Goal: Information Seeking & Learning: Find specific fact

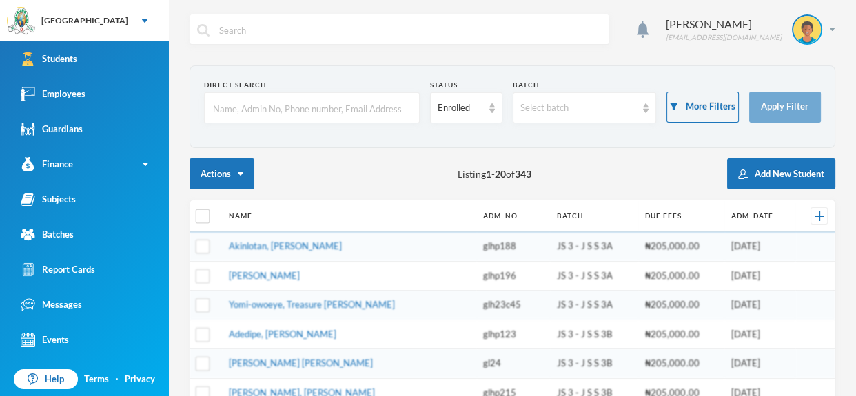
click at [360, 113] on input "text" at bounding box center [312, 108] width 201 height 31
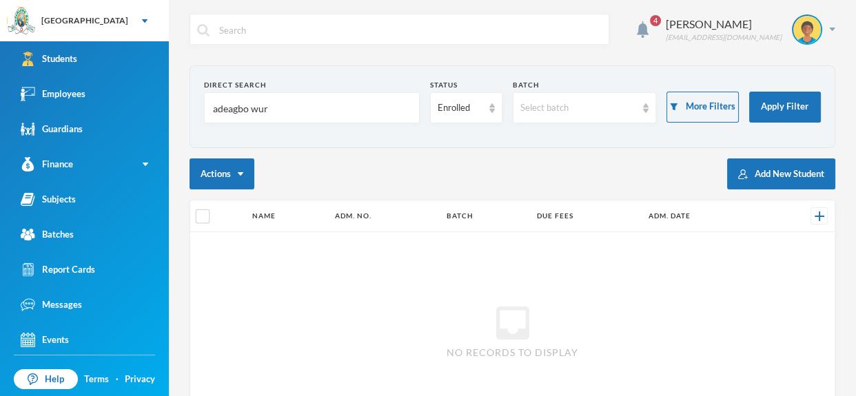
type input "[PERSON_NAME]"
click at [305, 103] on input "[PERSON_NAME]" at bounding box center [312, 108] width 201 height 31
type input "adeagbo"
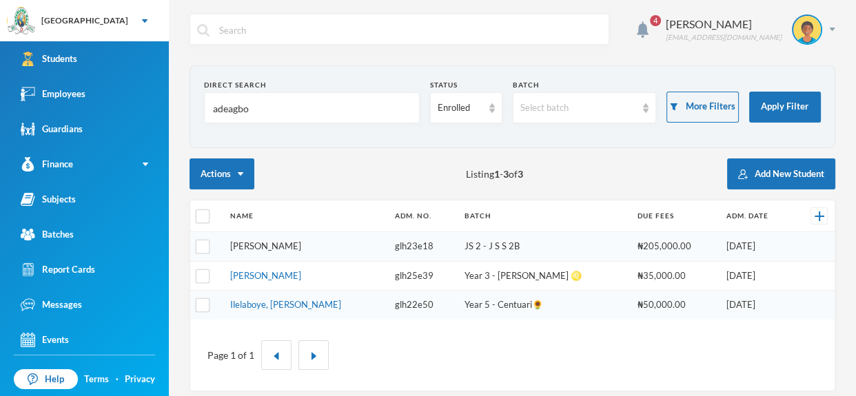
click at [292, 243] on link "[PERSON_NAME]" at bounding box center [265, 246] width 71 height 11
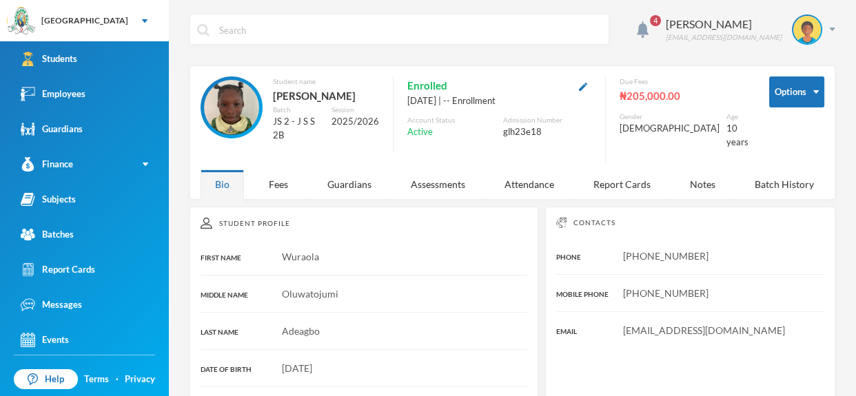
click at [229, 29] on input "text" at bounding box center [410, 29] width 384 height 31
click at [114, 86] on link "Employees" at bounding box center [84, 94] width 169 height 35
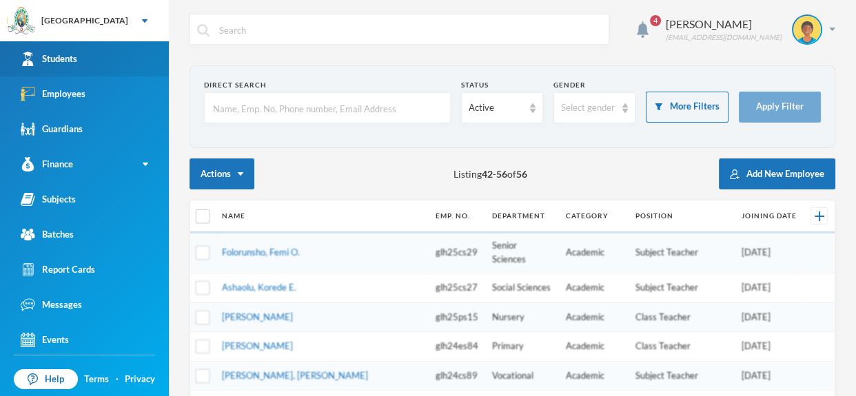
click at [134, 48] on link "Students" at bounding box center [84, 58] width 169 height 35
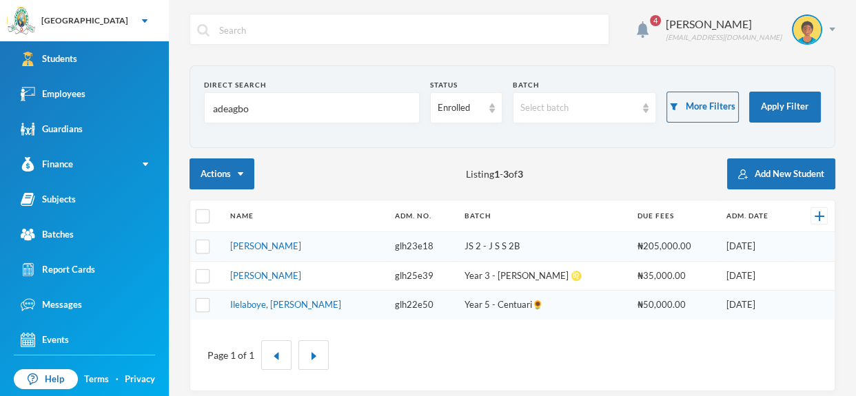
click at [259, 105] on input "adeagbo" at bounding box center [312, 108] width 201 height 31
type input "a"
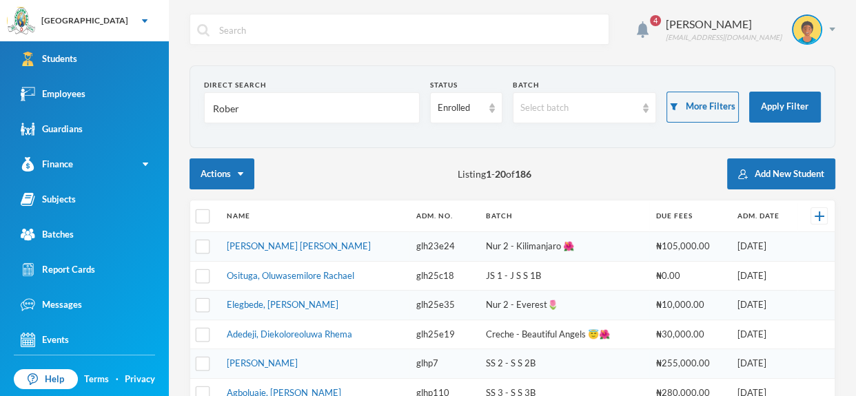
type input "[PERSON_NAME]"
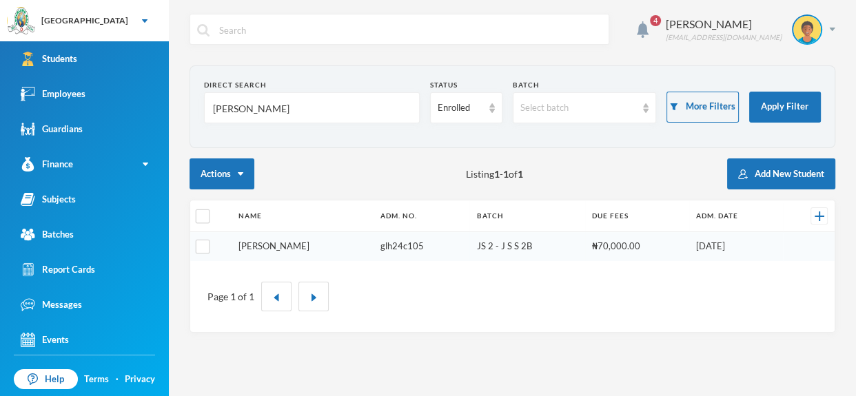
click at [265, 241] on link "[PERSON_NAME]" at bounding box center [274, 246] width 71 height 11
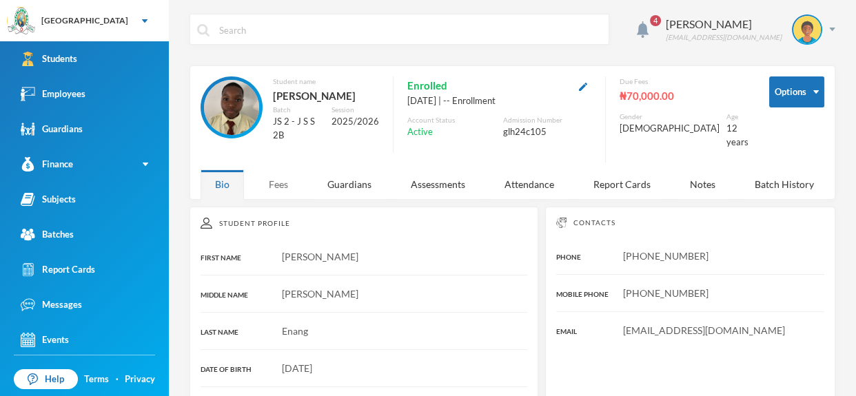
click at [274, 179] on div "Fees" at bounding box center [278, 185] width 48 height 30
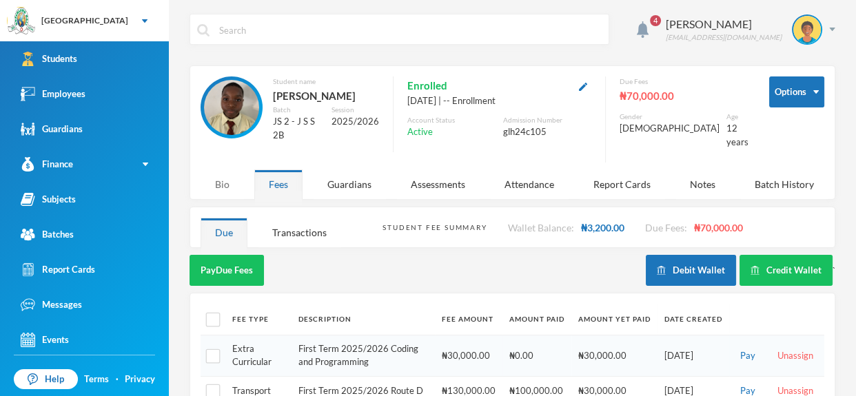
click at [219, 176] on div "Bio" at bounding box center [222, 185] width 43 height 30
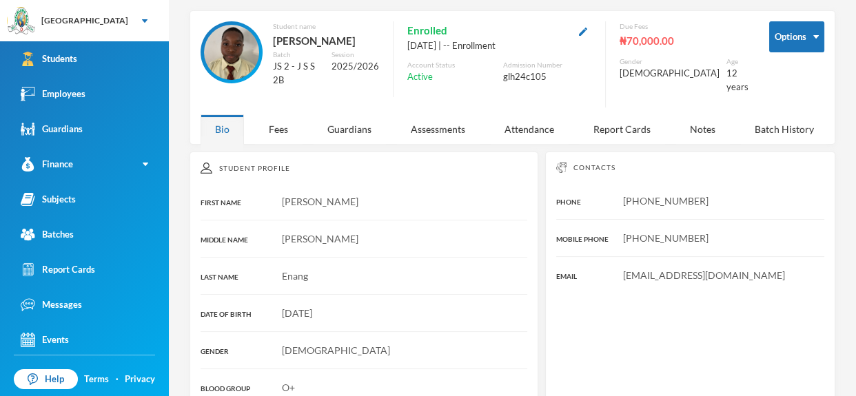
scroll to position [50, 0]
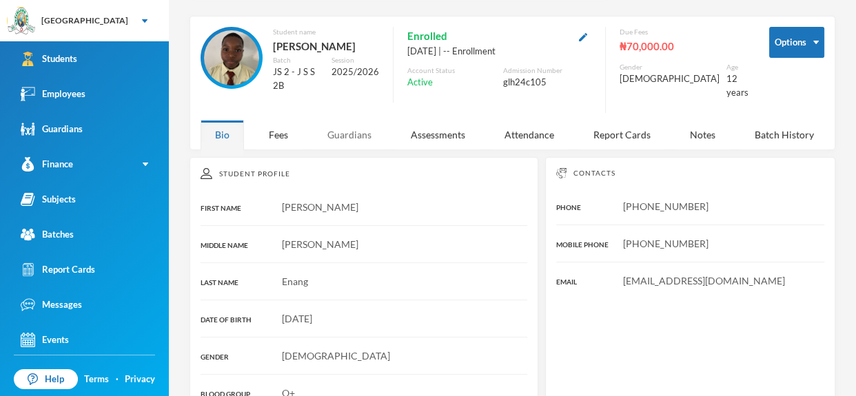
click at [345, 120] on div "Guardians" at bounding box center [349, 135] width 73 height 30
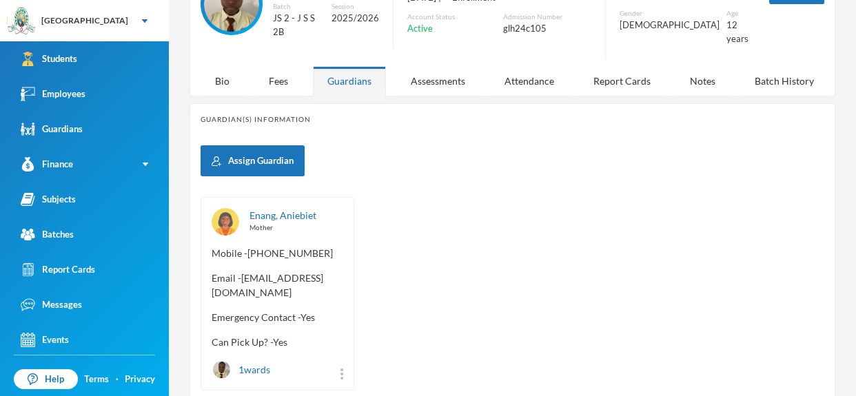
scroll to position [0, 0]
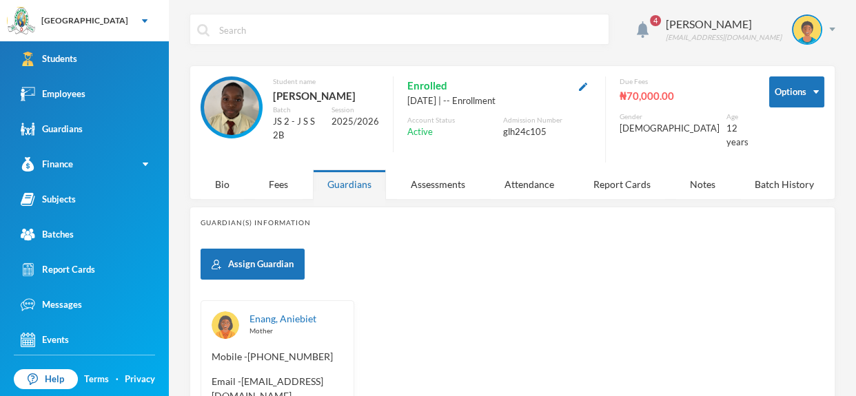
click at [412, 29] on input "text" at bounding box center [410, 29] width 384 height 31
click at [139, 96] on link "Employees" at bounding box center [84, 94] width 169 height 35
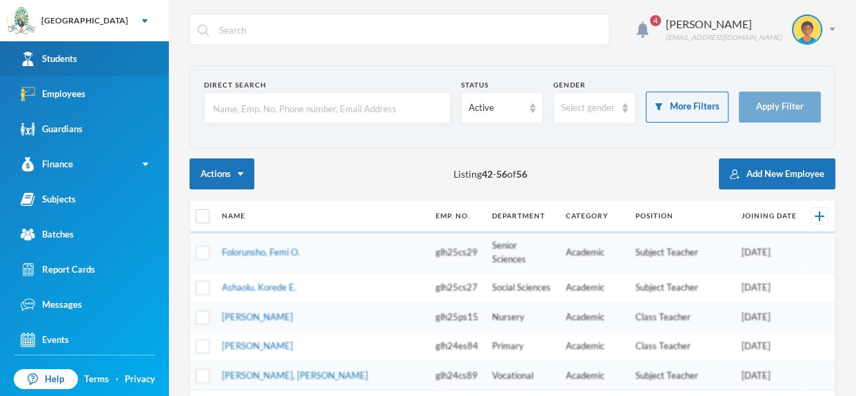
click at [121, 68] on link "Students" at bounding box center [84, 58] width 169 height 35
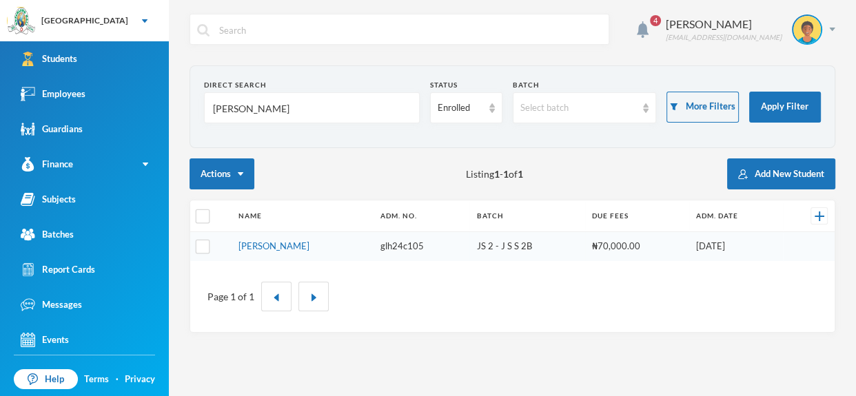
click at [296, 97] on input "[PERSON_NAME]" at bounding box center [312, 108] width 201 height 31
type input "R"
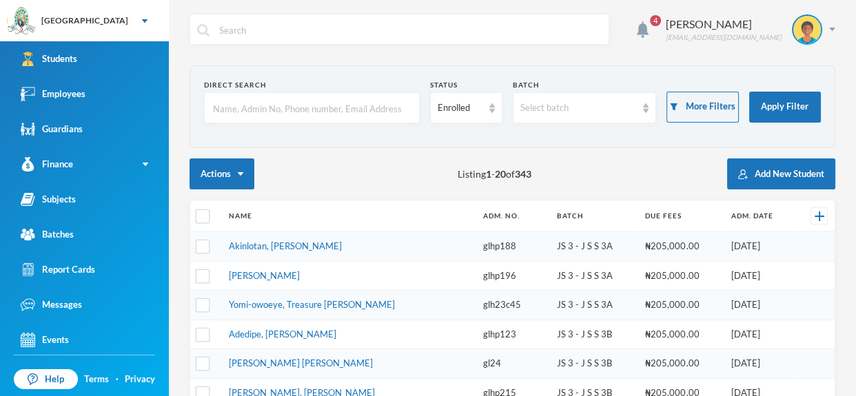
click at [362, 104] on input "text" at bounding box center [312, 108] width 201 height 31
click at [359, 108] on input "text" at bounding box center [312, 108] width 201 height 31
click at [353, 110] on input "text" at bounding box center [312, 108] width 201 height 31
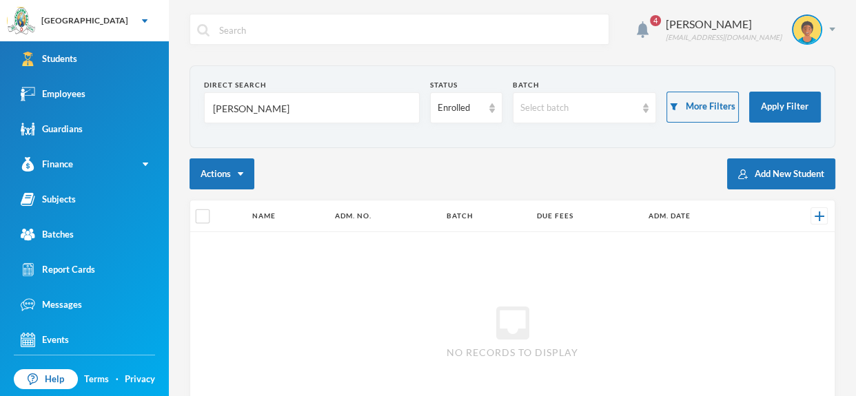
click at [355, 93] on input "[PERSON_NAME]" at bounding box center [312, 108] width 201 height 31
click at [343, 108] on input "[PERSON_NAME]" at bounding box center [312, 108] width 201 height 31
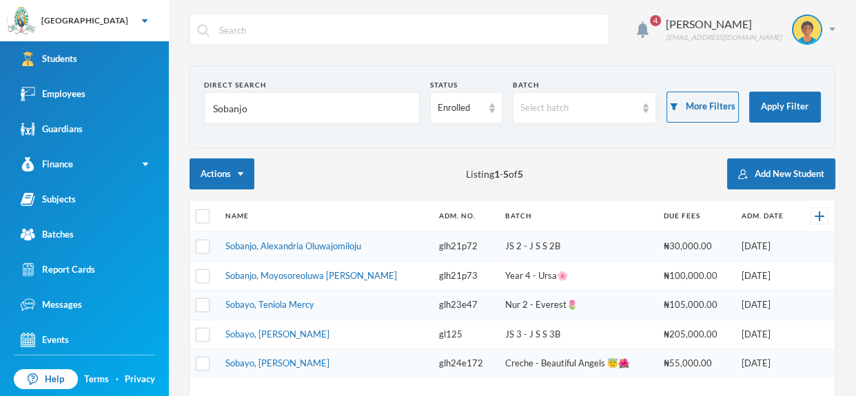
type input "Sobanjo"
click at [339, 248] on link "Sobanjo, Alexandria Oluwajomiloju" at bounding box center [293, 246] width 136 height 11
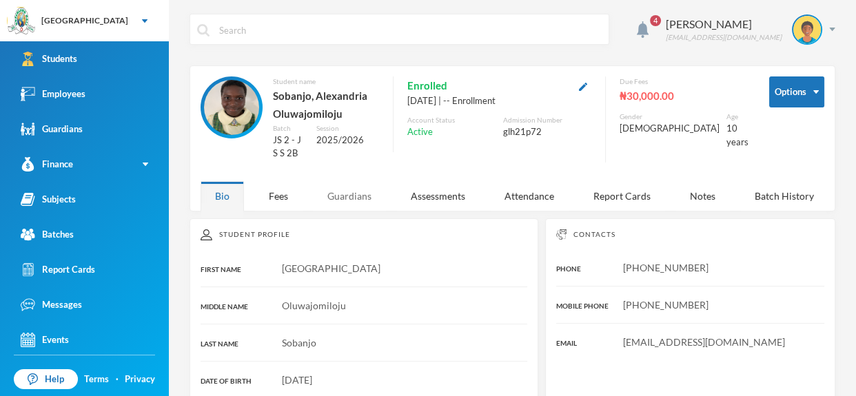
click at [356, 194] on div "Guardians" at bounding box center [349, 196] width 73 height 30
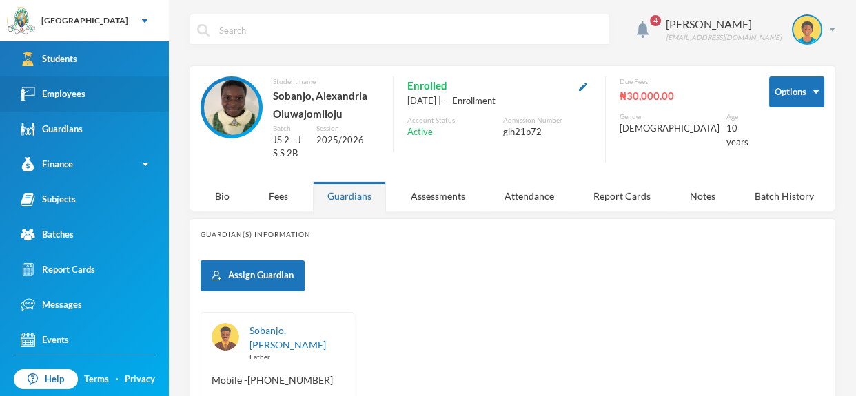
click at [132, 107] on link "Employees" at bounding box center [84, 94] width 169 height 35
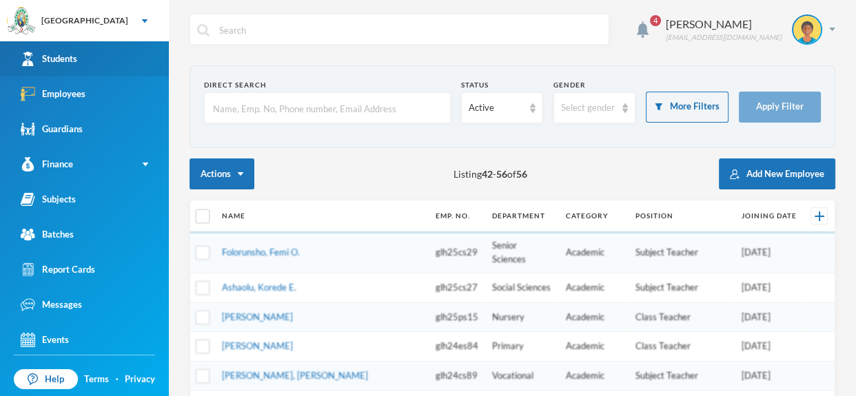
click at [119, 63] on link "Students" at bounding box center [84, 58] width 169 height 35
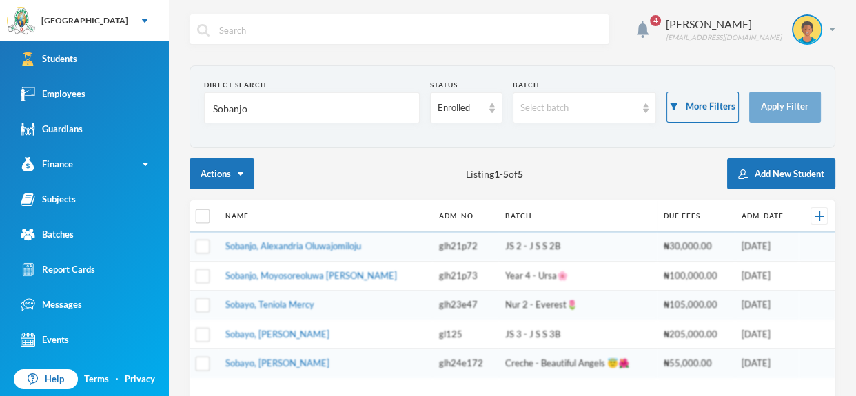
click at [308, 109] on input "Sobanjo" at bounding box center [312, 108] width 201 height 31
type input "S"
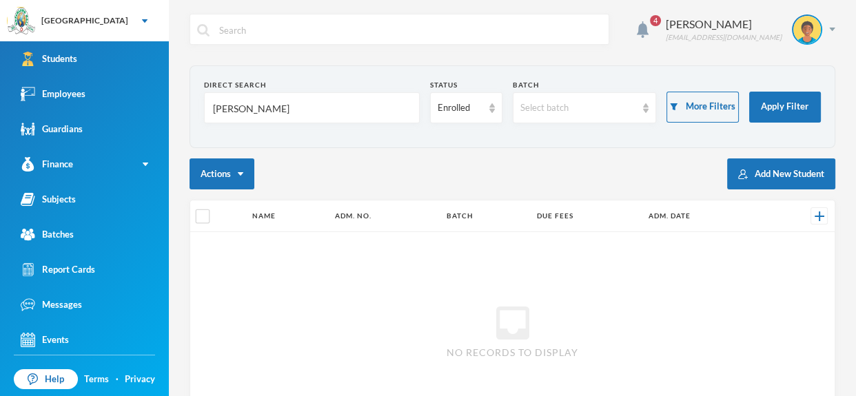
click at [308, 110] on input "[PERSON_NAME]" at bounding box center [312, 108] width 201 height 31
type input "[PERSON_NAME]"
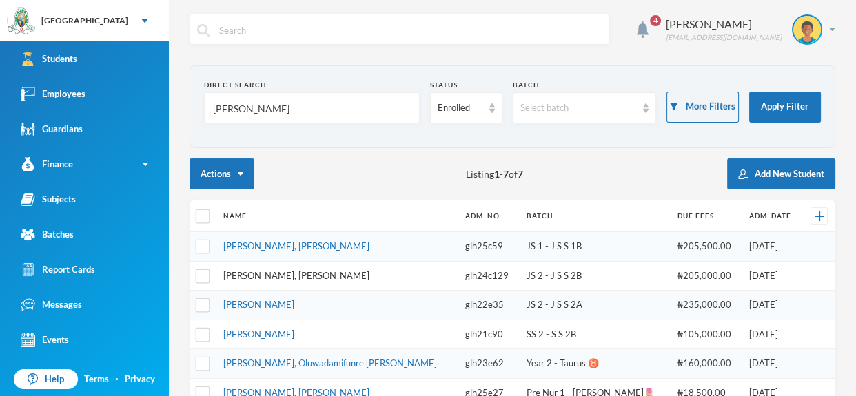
click at [283, 275] on link "[PERSON_NAME], [PERSON_NAME]" at bounding box center [296, 275] width 146 height 11
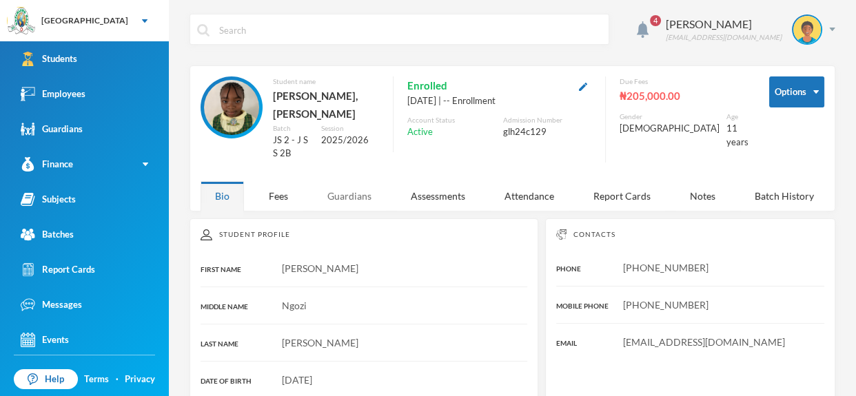
click at [345, 181] on div "Guardians" at bounding box center [349, 196] width 73 height 30
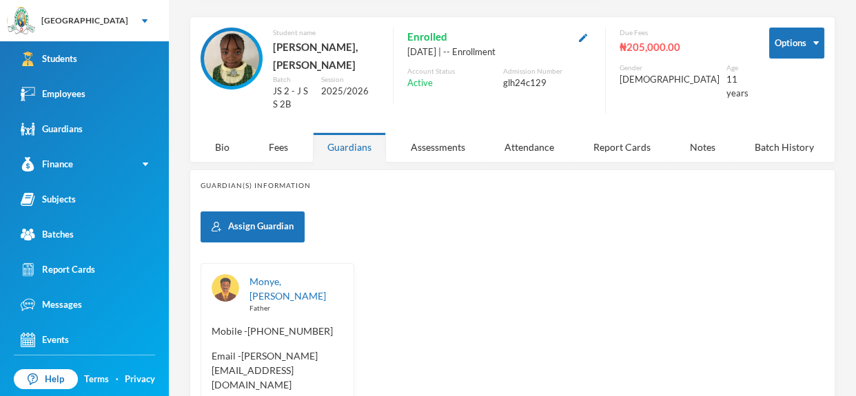
scroll to position [48, 0]
click at [428, 264] on div "Monye, [PERSON_NAME] Father Mobile - [PHONE_NUMBER] Email - [PERSON_NAME][EMAIL…" at bounding box center [513, 374] width 624 height 220
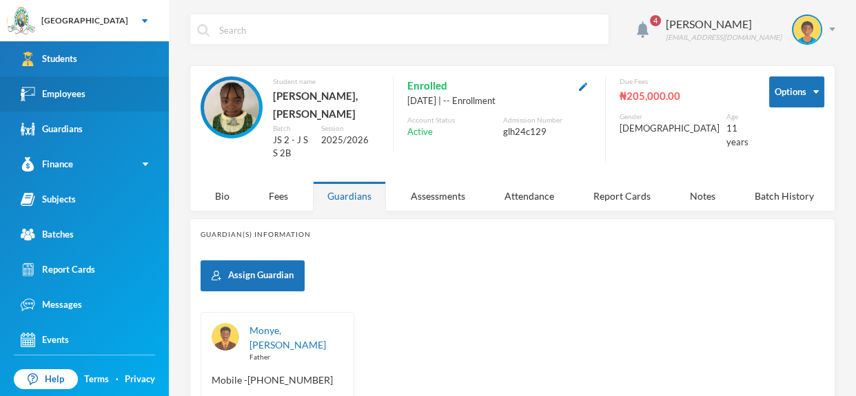
click at [96, 91] on link "Employees" at bounding box center [84, 94] width 169 height 35
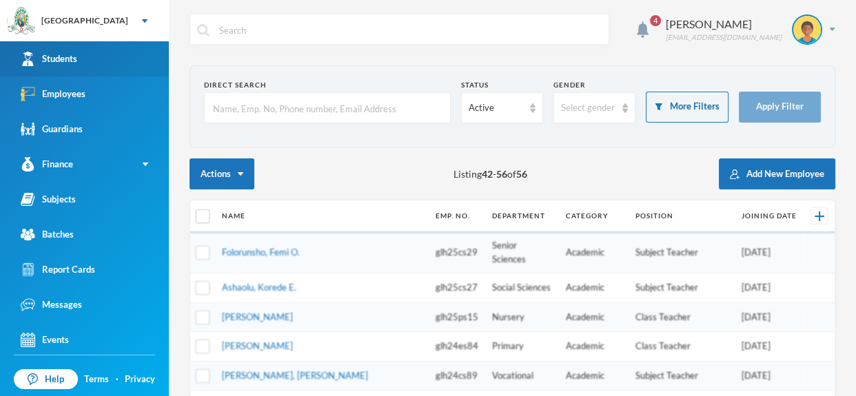
click at [112, 57] on link "Students" at bounding box center [84, 58] width 169 height 35
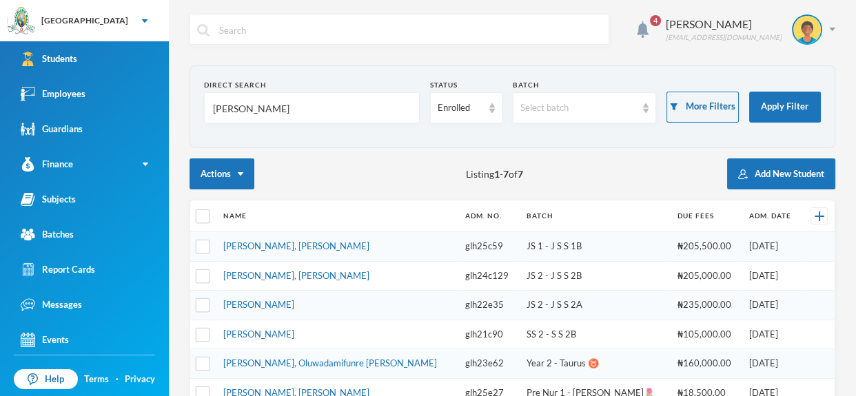
click at [252, 110] on input "[PERSON_NAME]" at bounding box center [312, 108] width 201 height 31
type input "J"
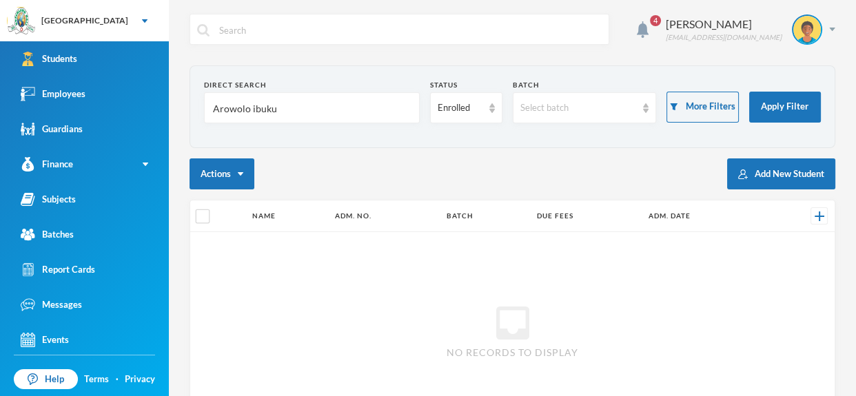
type input "[PERSON_NAME]"
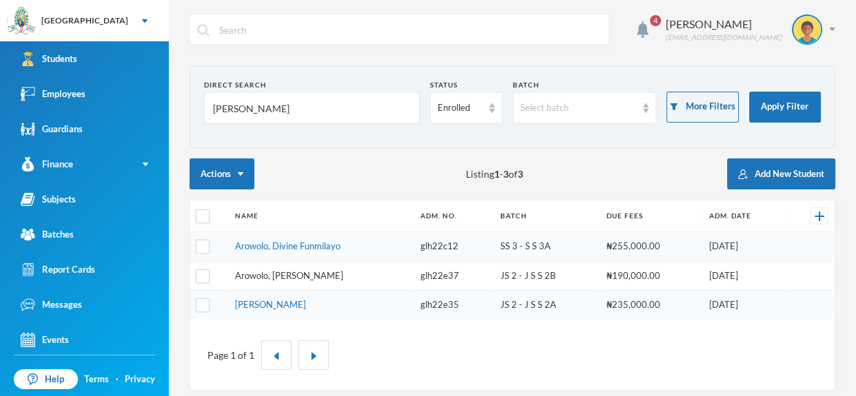
click at [296, 276] on link "Arowolo, [PERSON_NAME]" at bounding box center [289, 275] width 108 height 11
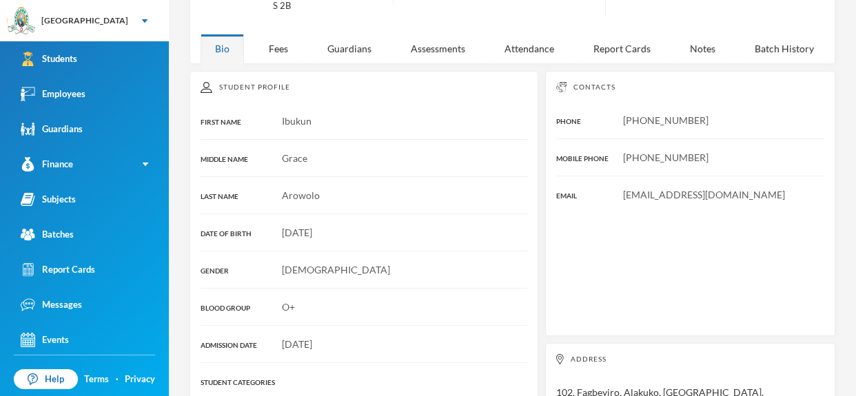
scroll to position [149, 0]
click at [417, 230] on div "Student Profile FIRST NAME [PERSON_NAME] MIDDLE NAME [PERSON_NAME] LAST NAME [P…" at bounding box center [364, 309] width 349 height 478
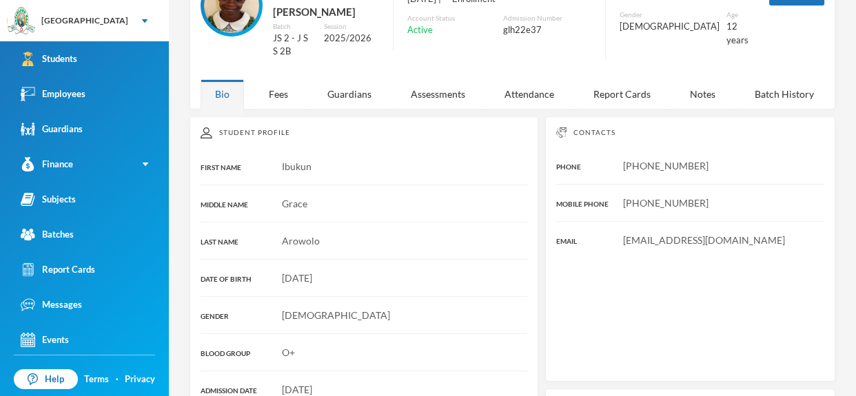
scroll to position [101, 0]
click at [496, 30] on div "Active" at bounding box center [451, 31] width 88 height 14
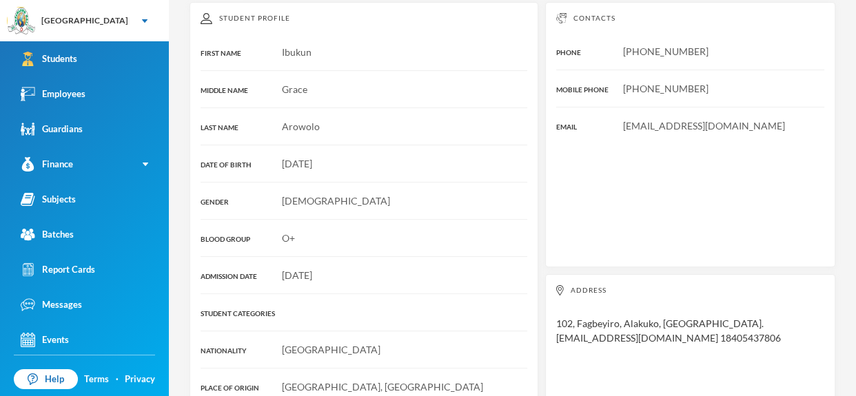
click at [517, 22] on div "Student Profile FIRST NAME [PERSON_NAME] MIDDLE NAME [PERSON_NAME] LAST NAME [P…" at bounding box center [364, 241] width 349 height 478
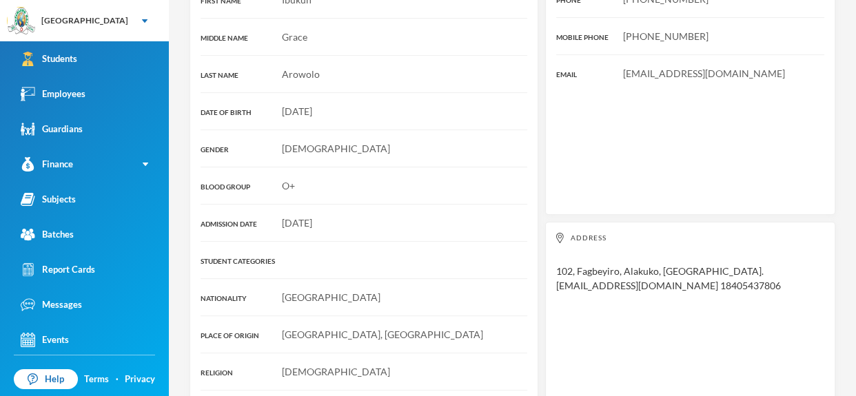
scroll to position [290, 0]
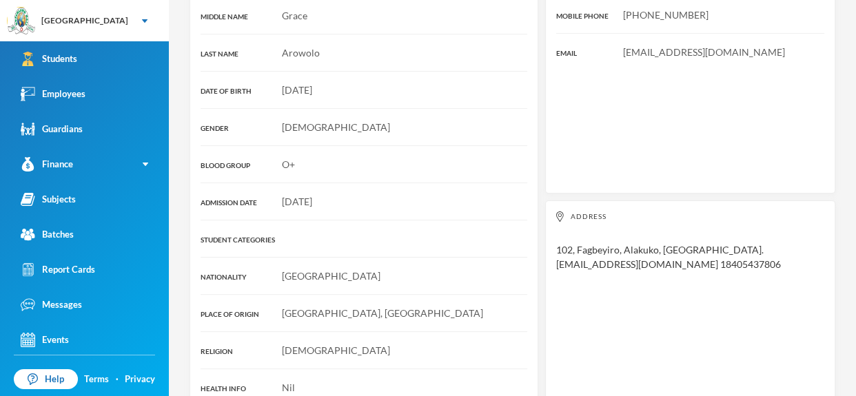
click at [563, 298] on div "Address [STREET_ADDRESS]. [EMAIL_ADDRESS][DOMAIN_NAME] 18405437806" at bounding box center [690, 303] width 290 height 205
click at [653, 300] on div "Address [STREET_ADDRESS]. [EMAIL_ADDRESS][DOMAIN_NAME] 18405437806" at bounding box center [690, 303] width 290 height 205
click at [474, 306] on div "[GEOGRAPHIC_DATA], [GEOGRAPHIC_DATA]" at bounding box center [364, 313] width 327 height 14
